Goal: Navigation & Orientation: Find specific page/section

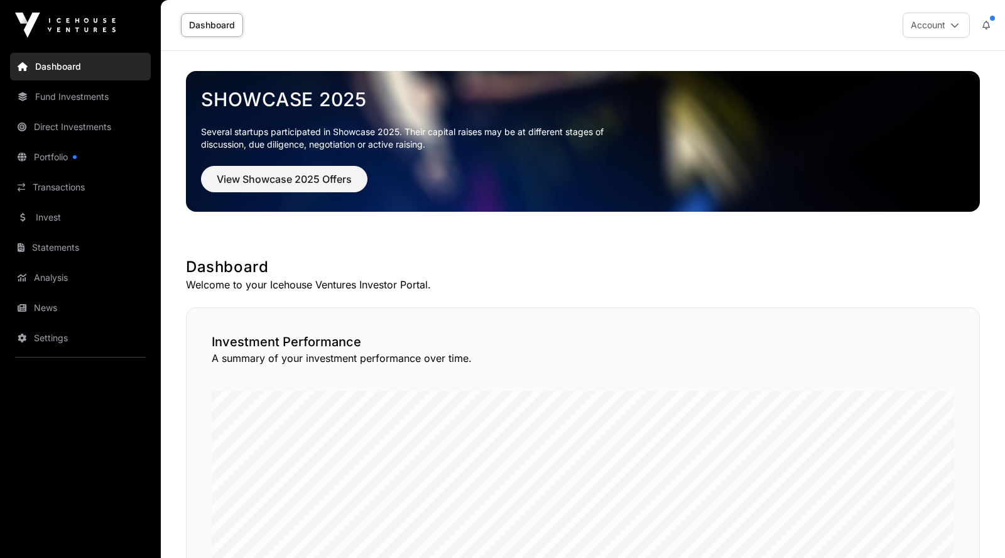
click at [65, 69] on link "Dashboard" at bounding box center [80, 67] width 141 height 28
click at [55, 301] on link "News" at bounding box center [80, 308] width 141 height 28
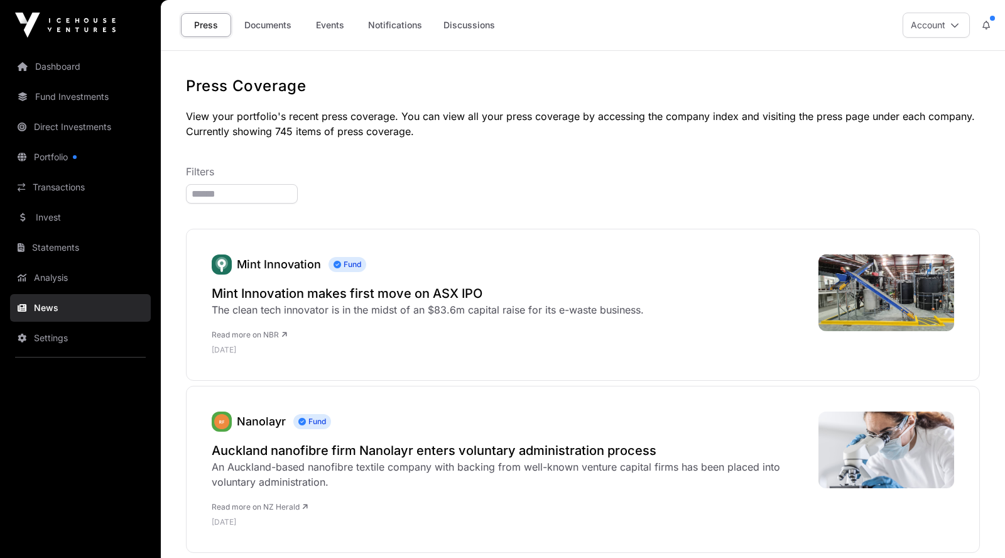
click at [280, 27] on link "Documents" at bounding box center [267, 25] width 63 height 24
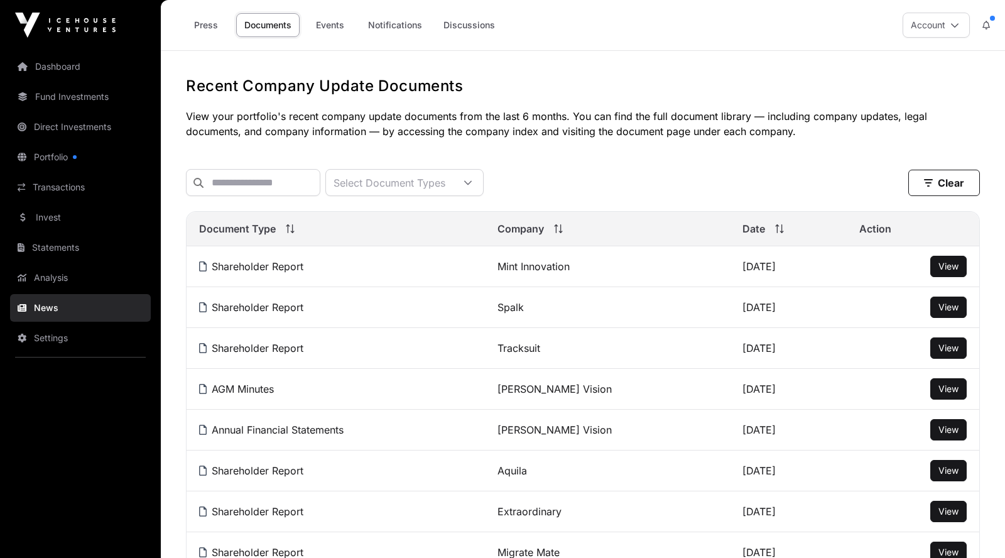
click at [72, 63] on link "Dashboard" at bounding box center [80, 67] width 141 height 28
